Goal: Task Accomplishment & Management: Use online tool/utility

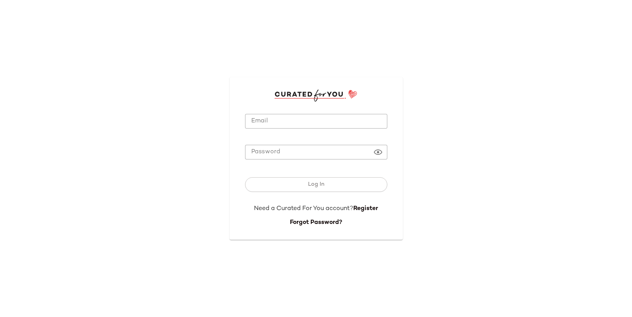
type input "**********"
click at [292, 188] on button "Log In" at bounding box center [316, 184] width 142 height 15
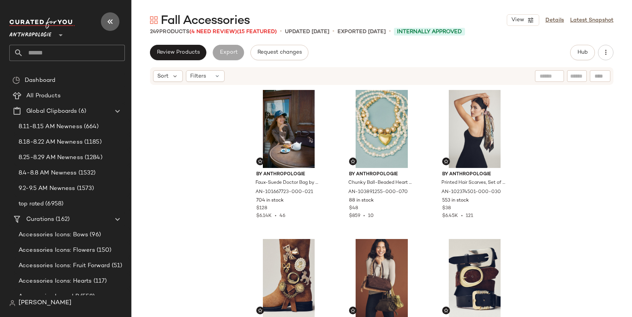
click at [113, 22] on icon "button" at bounding box center [110, 21] width 9 height 9
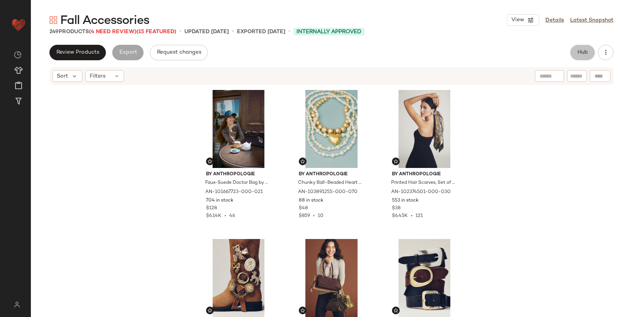
click at [592, 51] on button "Hub" at bounding box center [582, 52] width 25 height 15
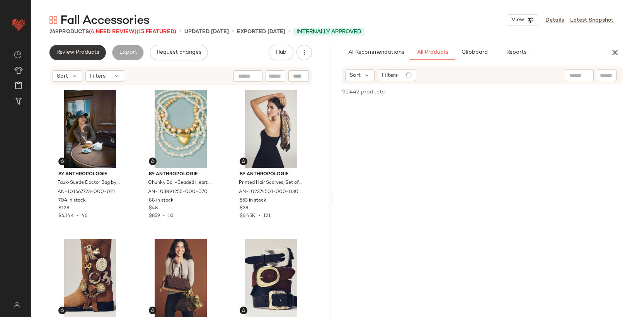
click at [85, 55] on span "Review Products" at bounding box center [77, 52] width 43 height 6
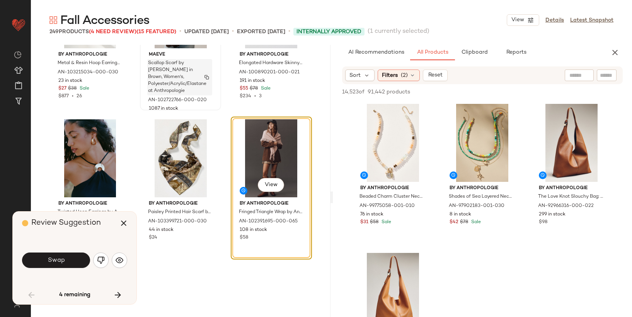
scroll to position [2474, 0]
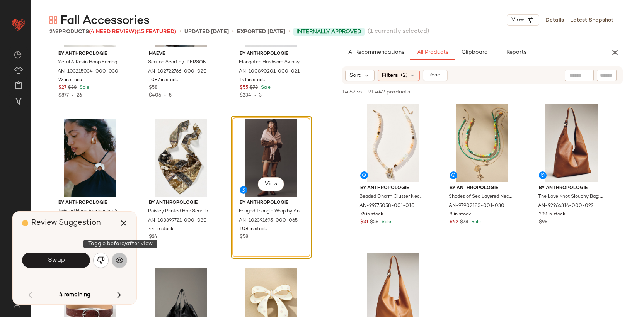
click at [120, 264] on img "button" at bounding box center [120, 261] width 8 height 8
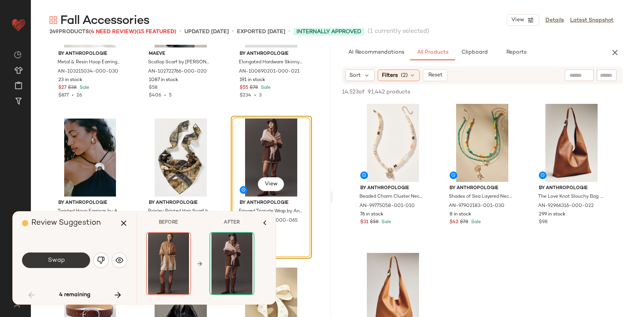
click at [56, 260] on span "Swap" at bounding box center [55, 260] width 17 height 7
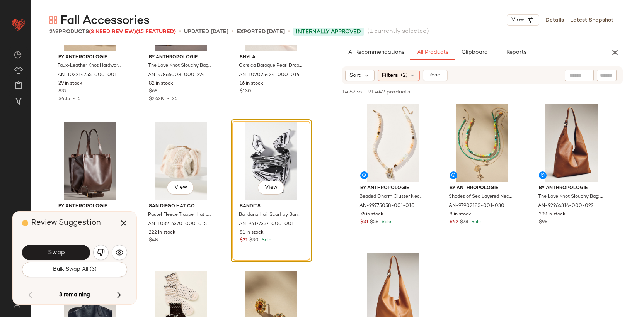
scroll to position [7996, 0]
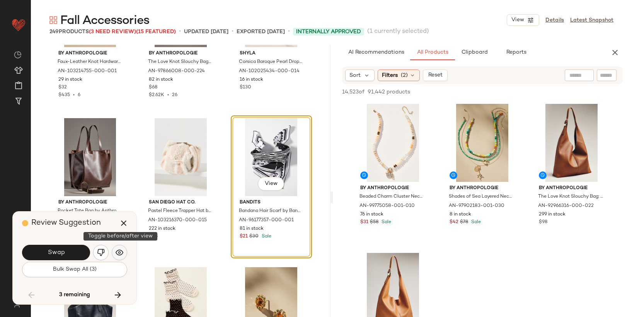
click at [121, 251] on img "button" at bounding box center [120, 253] width 8 height 8
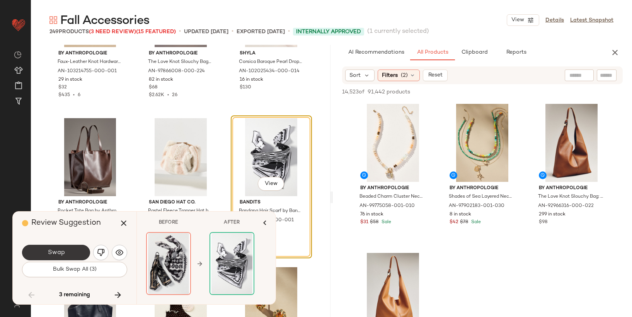
click at [64, 255] on span "Swap" at bounding box center [55, 252] width 17 height 7
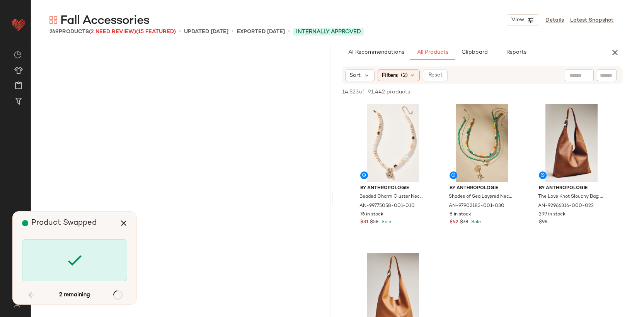
scroll to position [8506, 0]
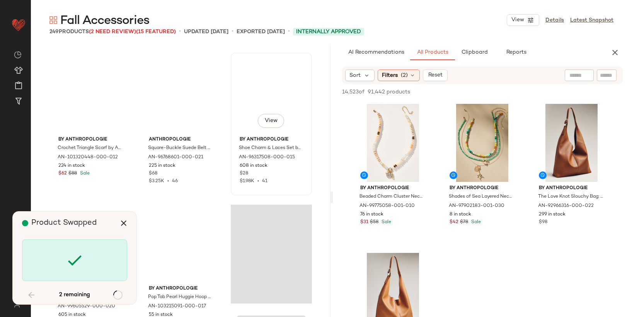
click at [268, 168] on div "608 in stock" at bounding box center [271, 166] width 63 height 7
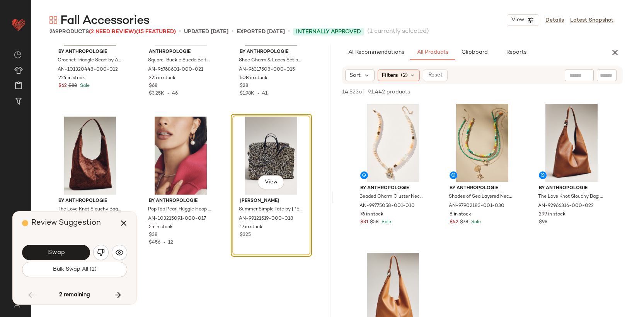
scroll to position [8596, 0]
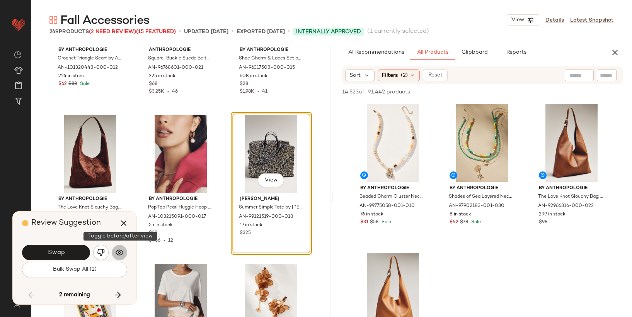
click at [121, 256] on img "button" at bounding box center [120, 253] width 8 height 8
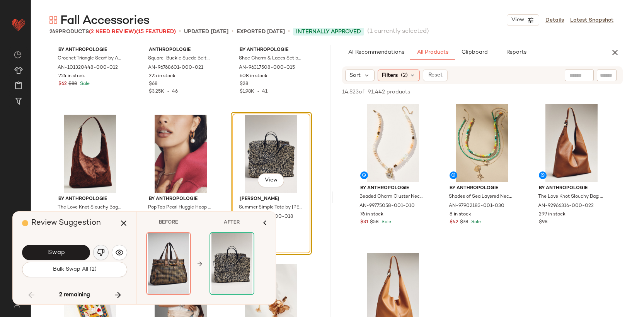
click at [101, 253] on img "button" at bounding box center [101, 253] width 8 height 8
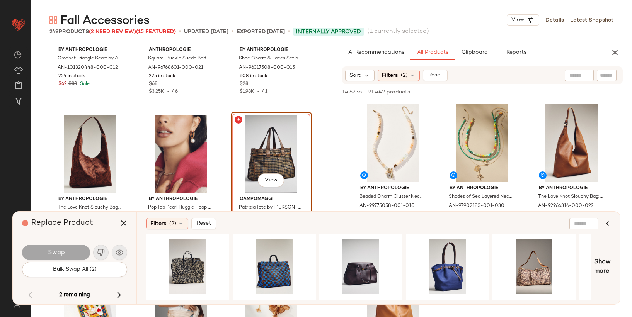
click at [604, 268] on span "Show more" at bounding box center [602, 267] width 17 height 19
click at [607, 260] on span "Show more" at bounding box center [602, 267] width 17 height 19
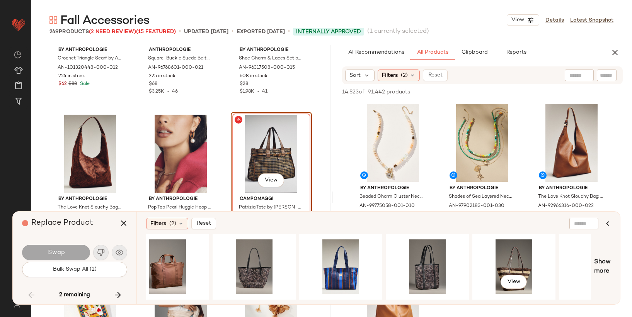
scroll to position [0, 455]
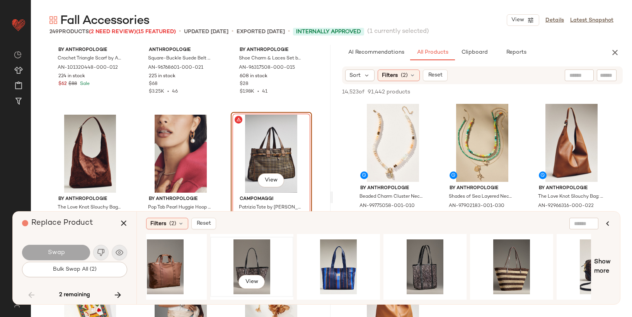
click at [238, 258] on div "View" at bounding box center [252, 267] width 78 height 55
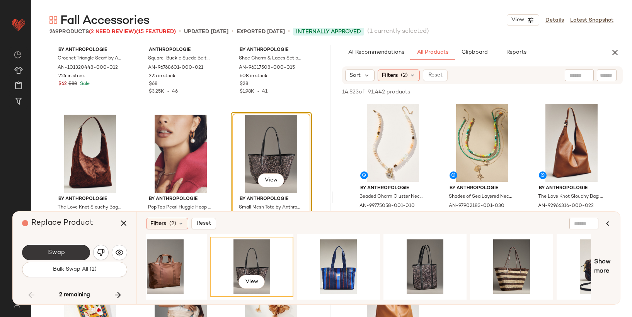
click at [61, 249] on span "Swap" at bounding box center [55, 252] width 17 height 7
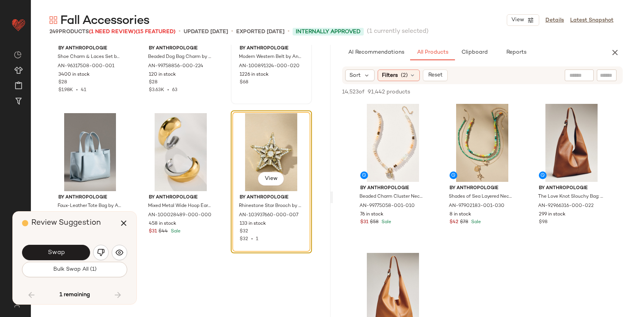
scroll to position [10251, 0]
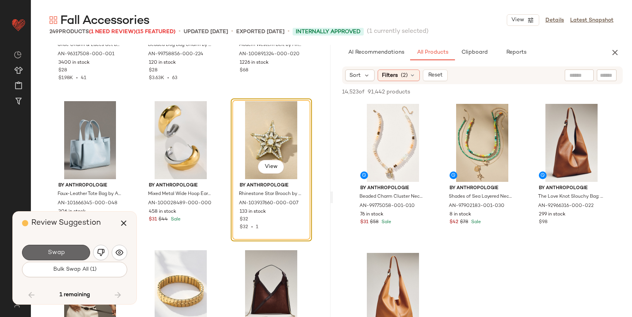
click at [75, 255] on button "Swap" at bounding box center [56, 252] width 68 height 15
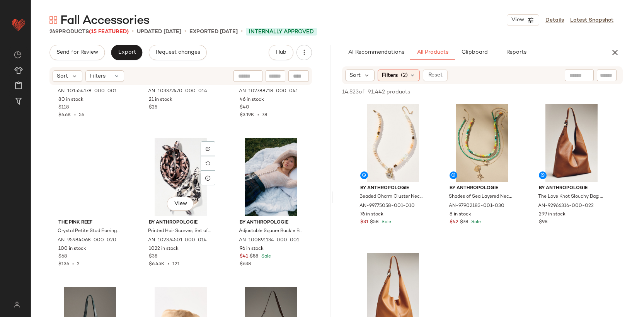
scroll to position [9356, 0]
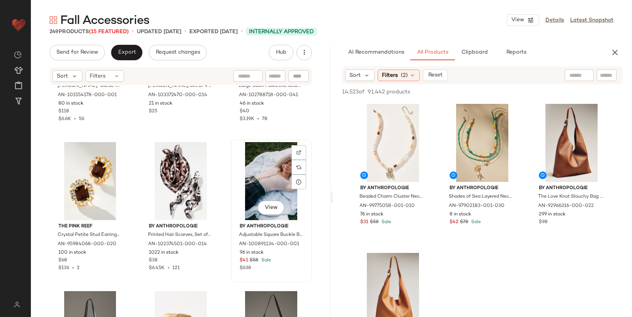
click at [261, 185] on div "View" at bounding box center [272, 181] width 76 height 78
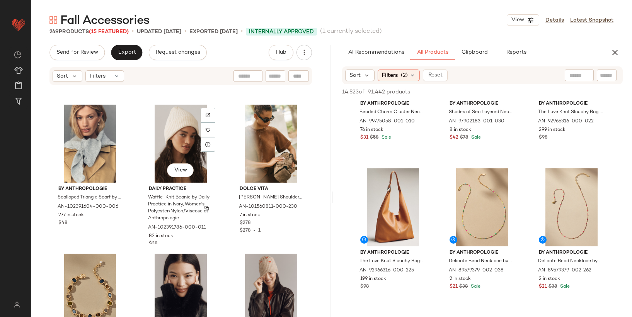
scroll to position [738, 0]
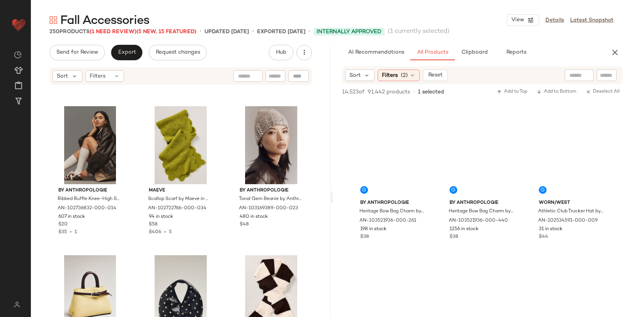
scroll to position [880, 0]
click at [365, 78] on icon at bounding box center [367, 75] width 7 height 7
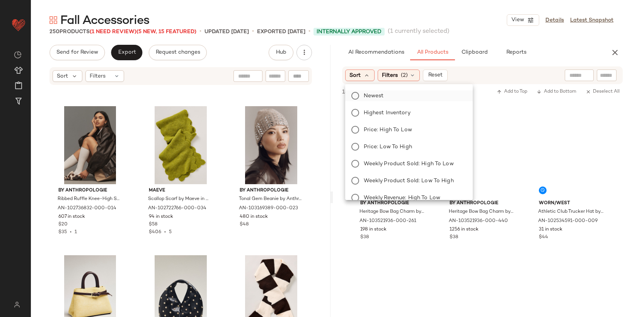
click at [370, 99] on span "Newest" at bounding box center [374, 96] width 20 height 8
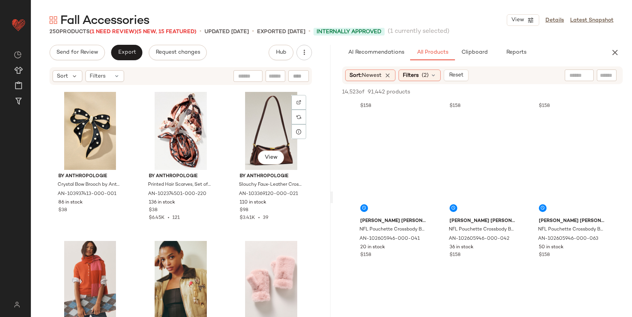
scroll to position [2095, 0]
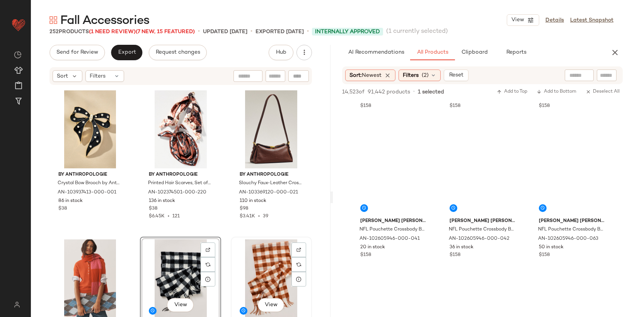
click at [254, 271] on div "View" at bounding box center [272, 279] width 76 height 78
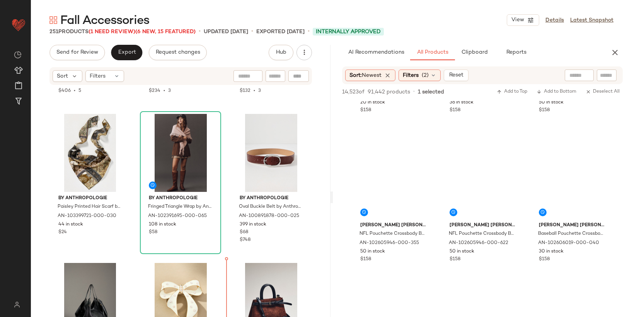
scroll to position [2677, 0]
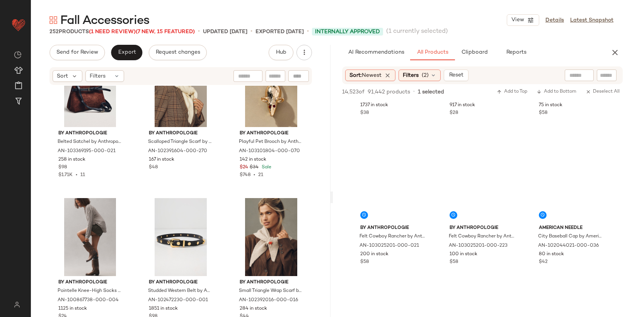
scroll to position [2050, 0]
click at [125, 53] on span "Export" at bounding box center [127, 52] width 18 height 6
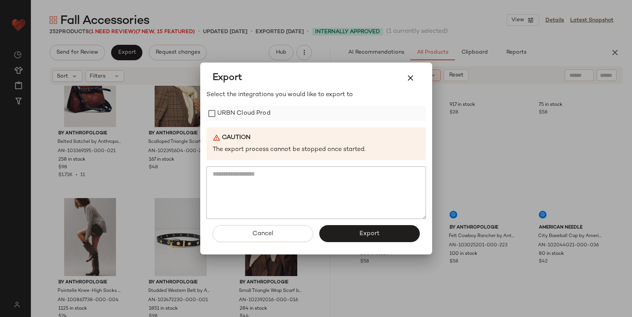
click at [233, 113] on label "URBN Cloud Prod" at bounding box center [243, 113] width 53 height 15
click at [409, 75] on icon "button" at bounding box center [410, 77] width 9 height 9
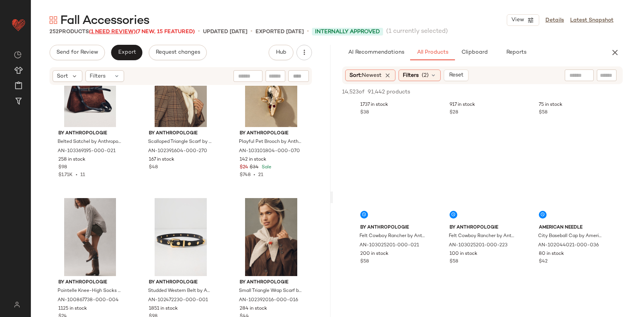
click at [106, 30] on span "(1 Need Review)" at bounding box center [112, 32] width 47 height 6
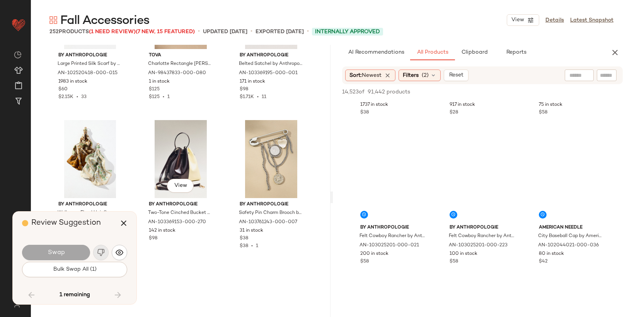
scroll to position [5180, 0]
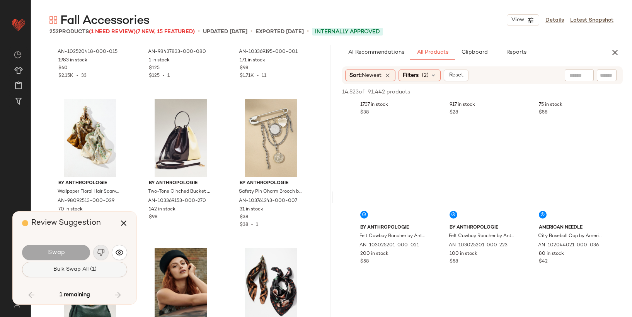
click at [97, 267] on button "Bulk Swap All (1)" at bounding box center [74, 269] width 105 height 15
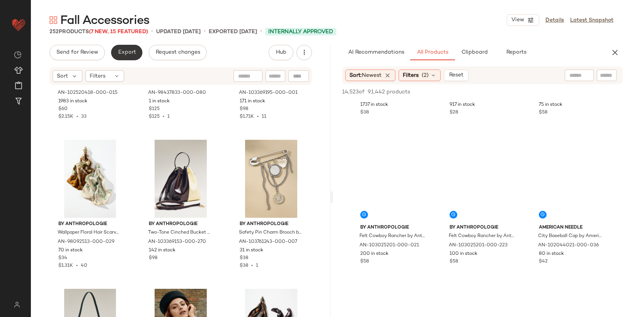
click at [129, 56] on button "Export" at bounding box center [126, 52] width 31 height 15
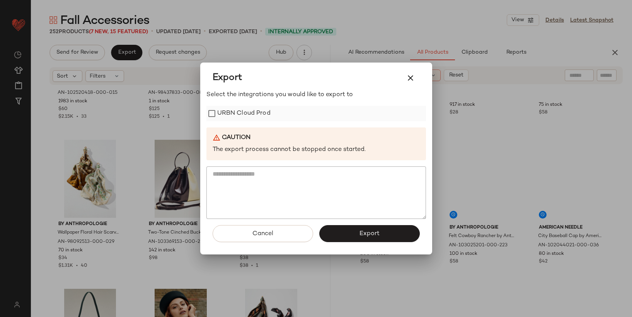
click at [224, 109] on label "URBN Cloud Prod" at bounding box center [243, 113] width 53 height 15
click at [394, 232] on button "Export" at bounding box center [369, 233] width 101 height 17
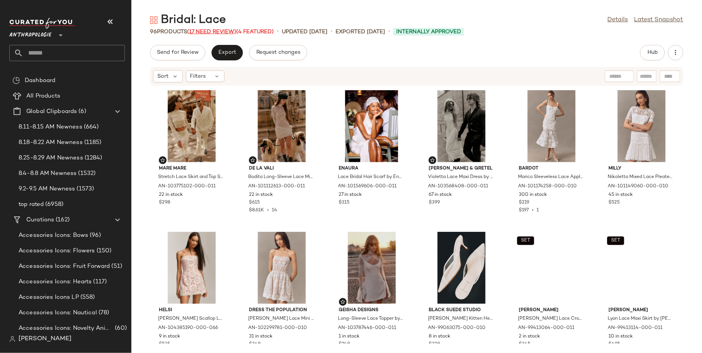
click at [205, 32] on span "(17 Need Review)" at bounding box center [211, 32] width 49 height 6
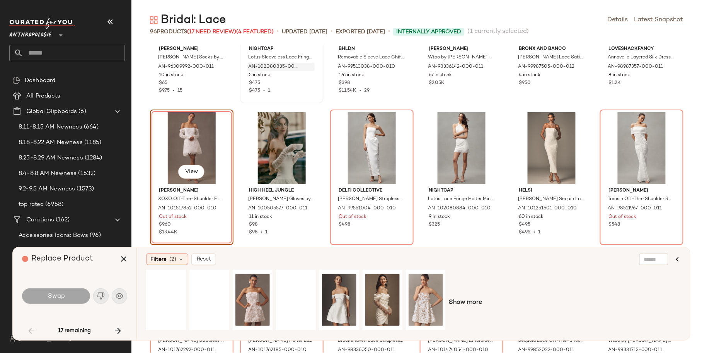
scroll to position [673, 0]
